Goal: Communication & Community: Ask a question

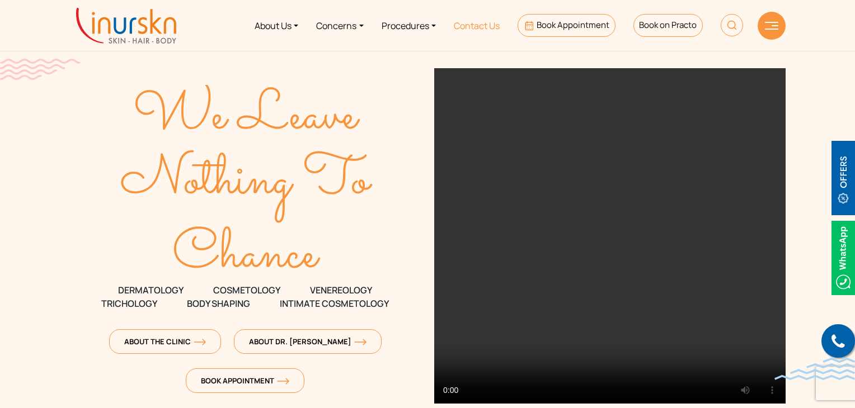
click at [489, 32] on link "Contact Us" at bounding box center [477, 25] width 64 height 42
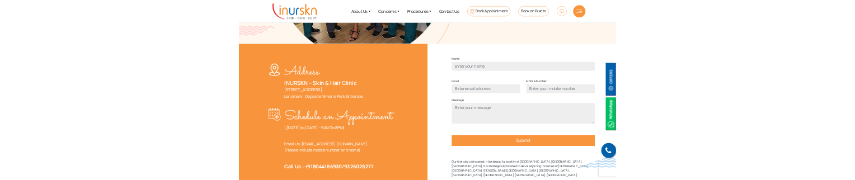
scroll to position [409, 0]
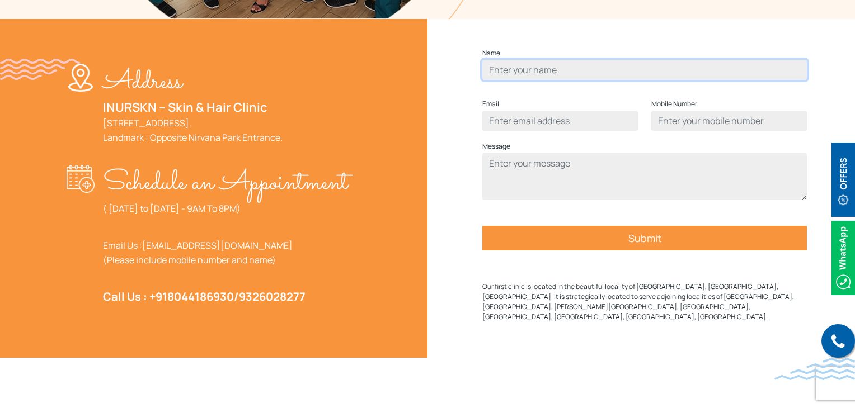
click at [523, 80] on input "Contact form" at bounding box center [644, 70] width 325 height 20
type input "Humera Shaikh"
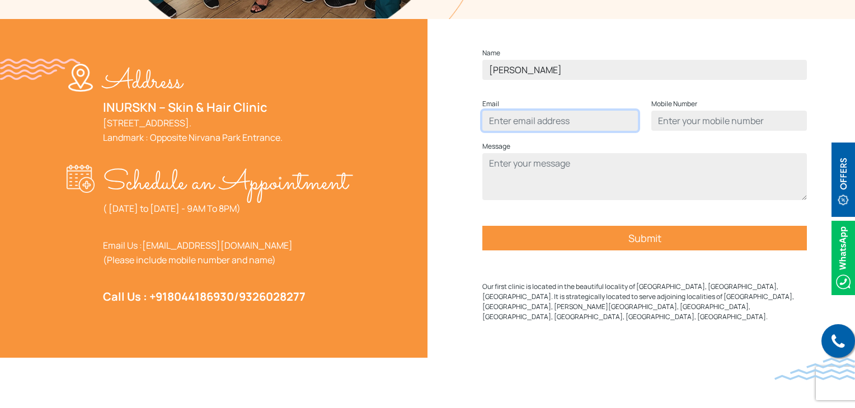
type input "humerasadiqshaikh@gmail.com"
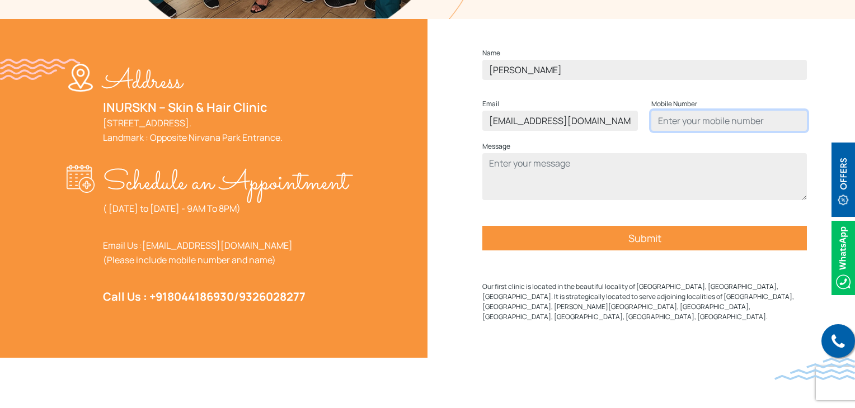
type input "9137465199"
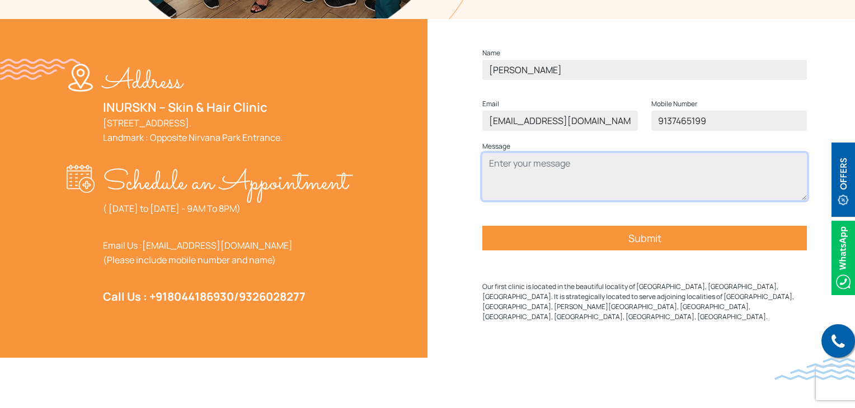
click at [524, 191] on textarea "Contact form" at bounding box center [644, 176] width 325 height 47
type textarea "test"
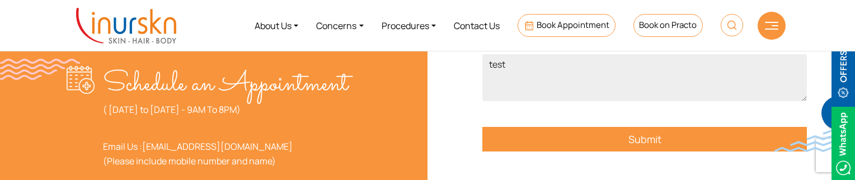
scroll to position [506, 0]
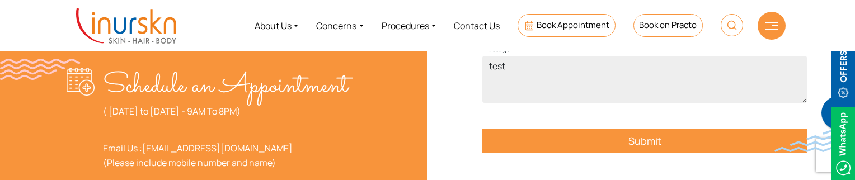
click at [611, 153] on input "Submit" at bounding box center [644, 141] width 325 height 25
